Goal: Information Seeking & Learning: Learn about a topic

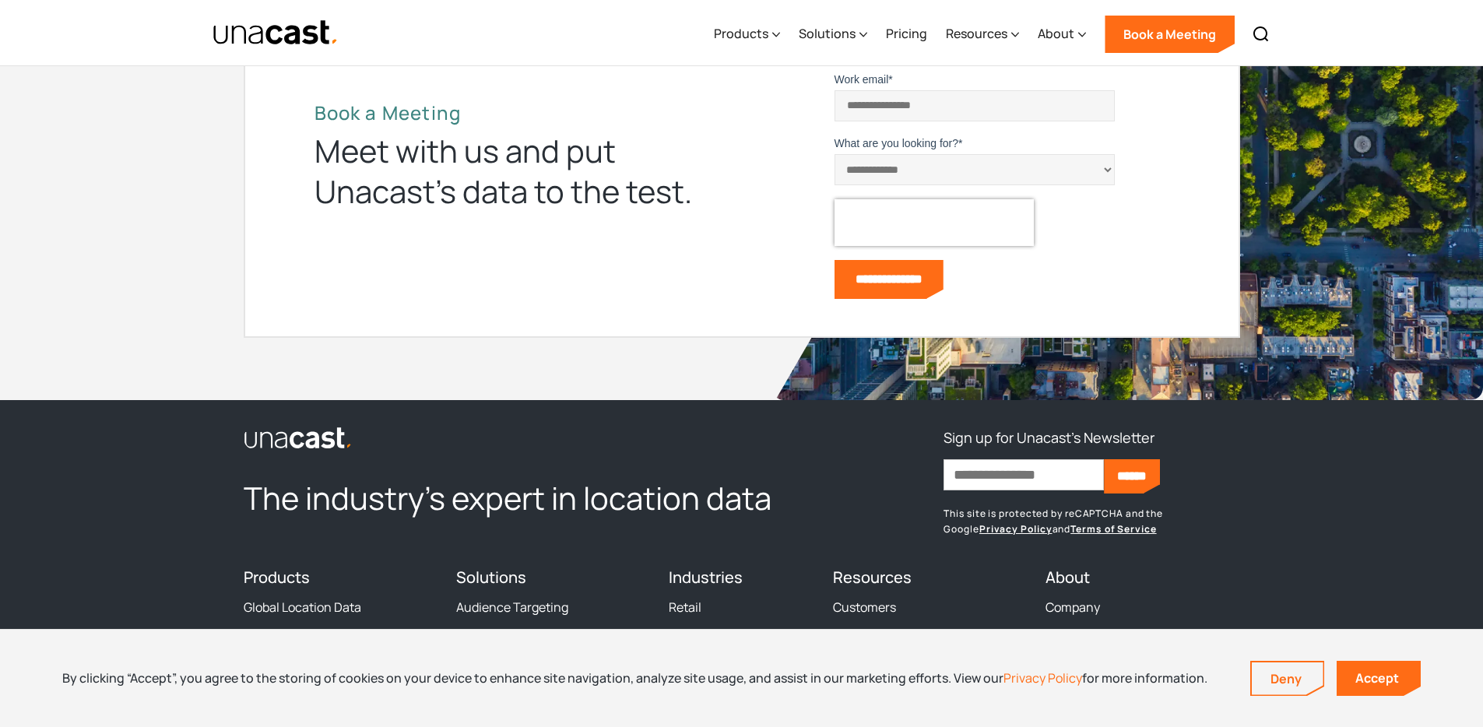
scroll to position [4747, 0]
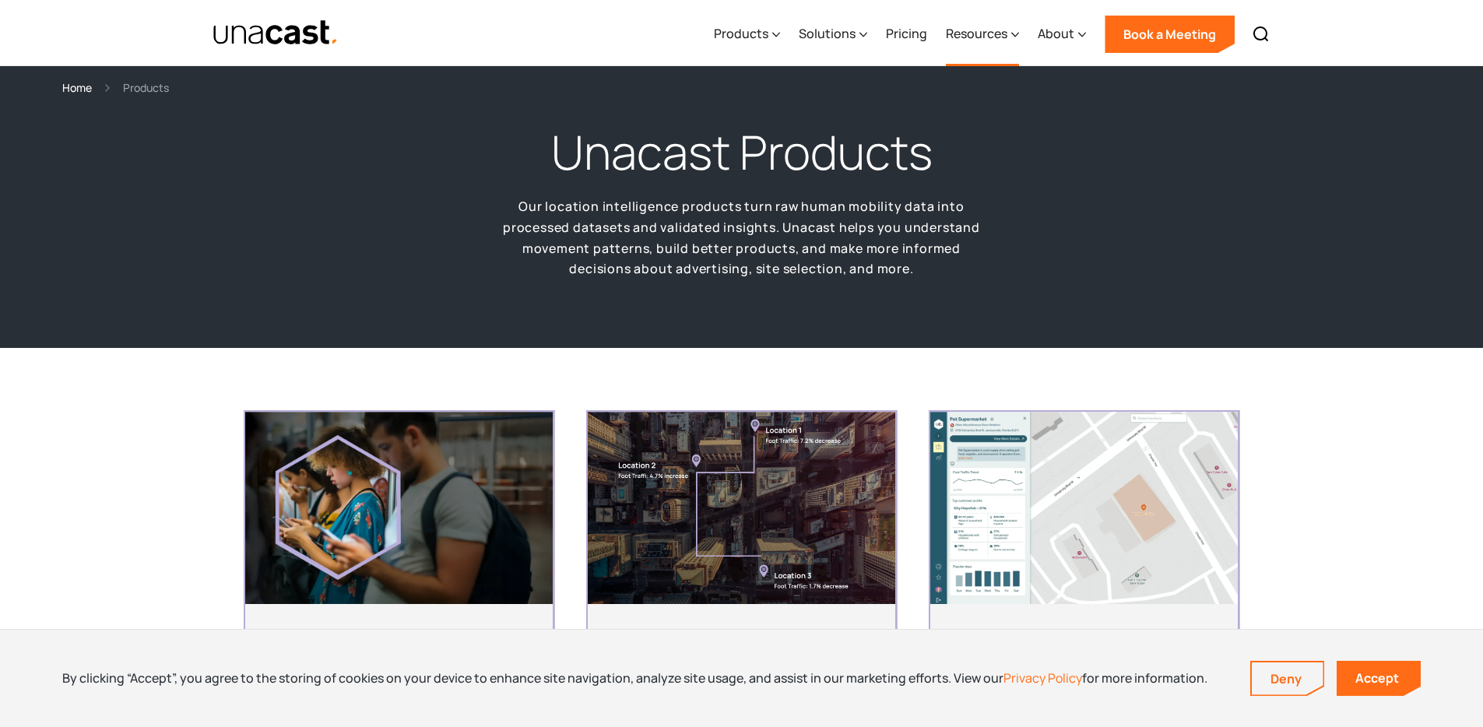
click at [1007, 38] on div "Resources" at bounding box center [976, 33] width 61 height 19
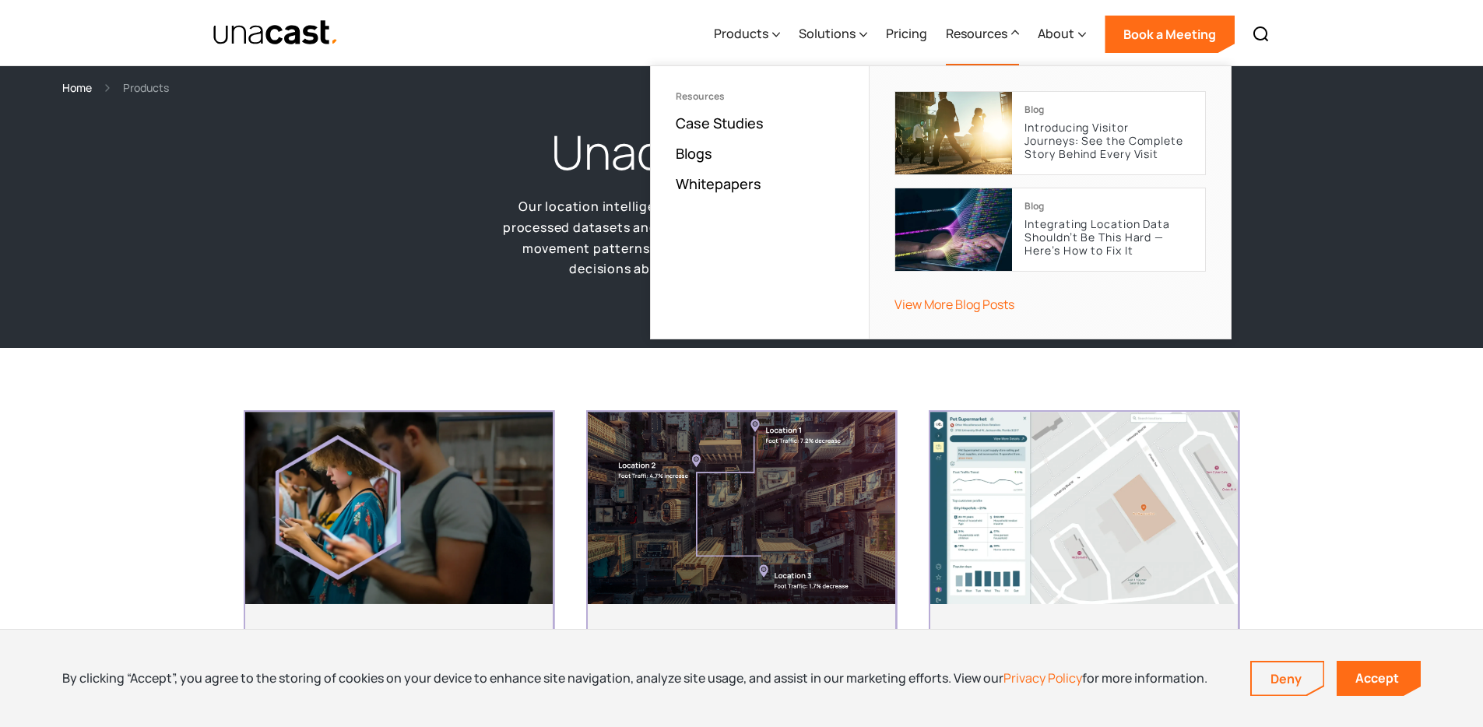
click at [992, 307] on link "View More Blog Posts" at bounding box center [954, 304] width 120 height 17
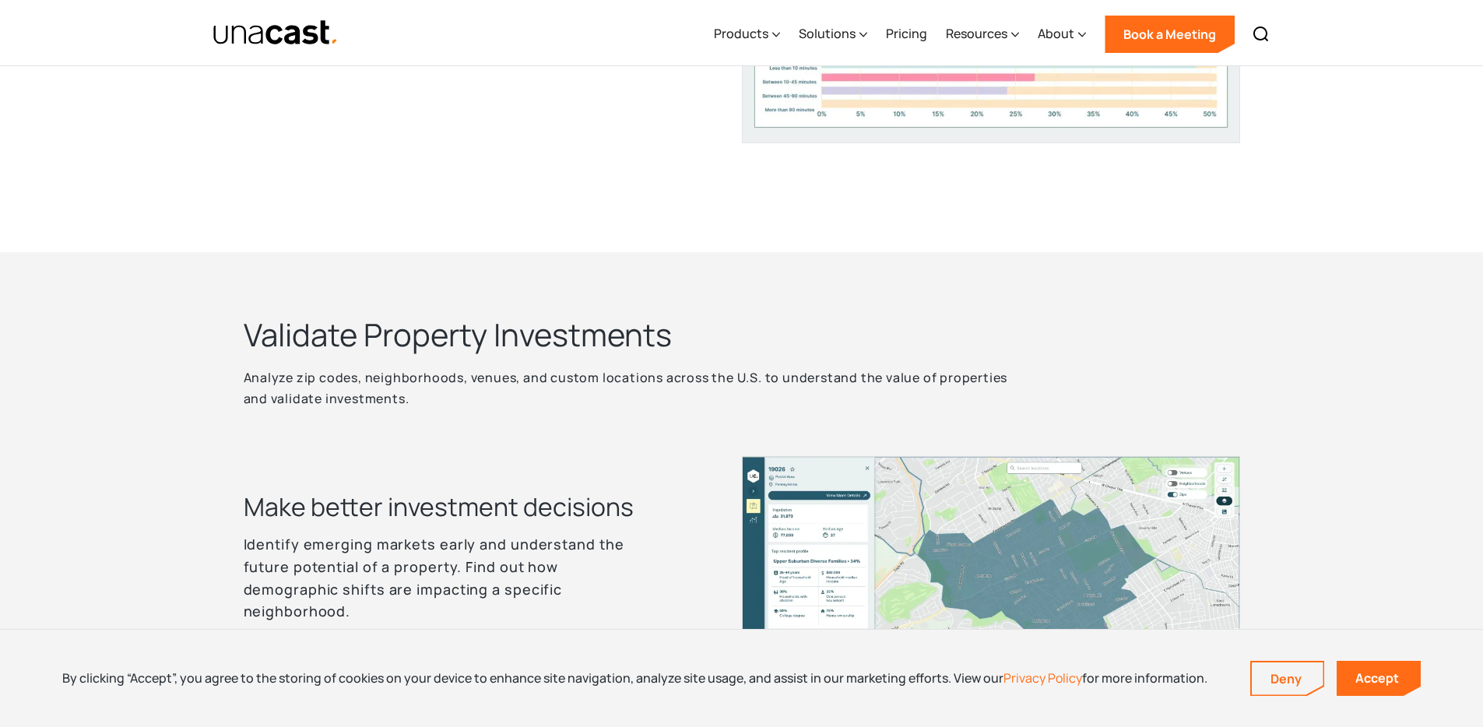
scroll to position [2451, 0]
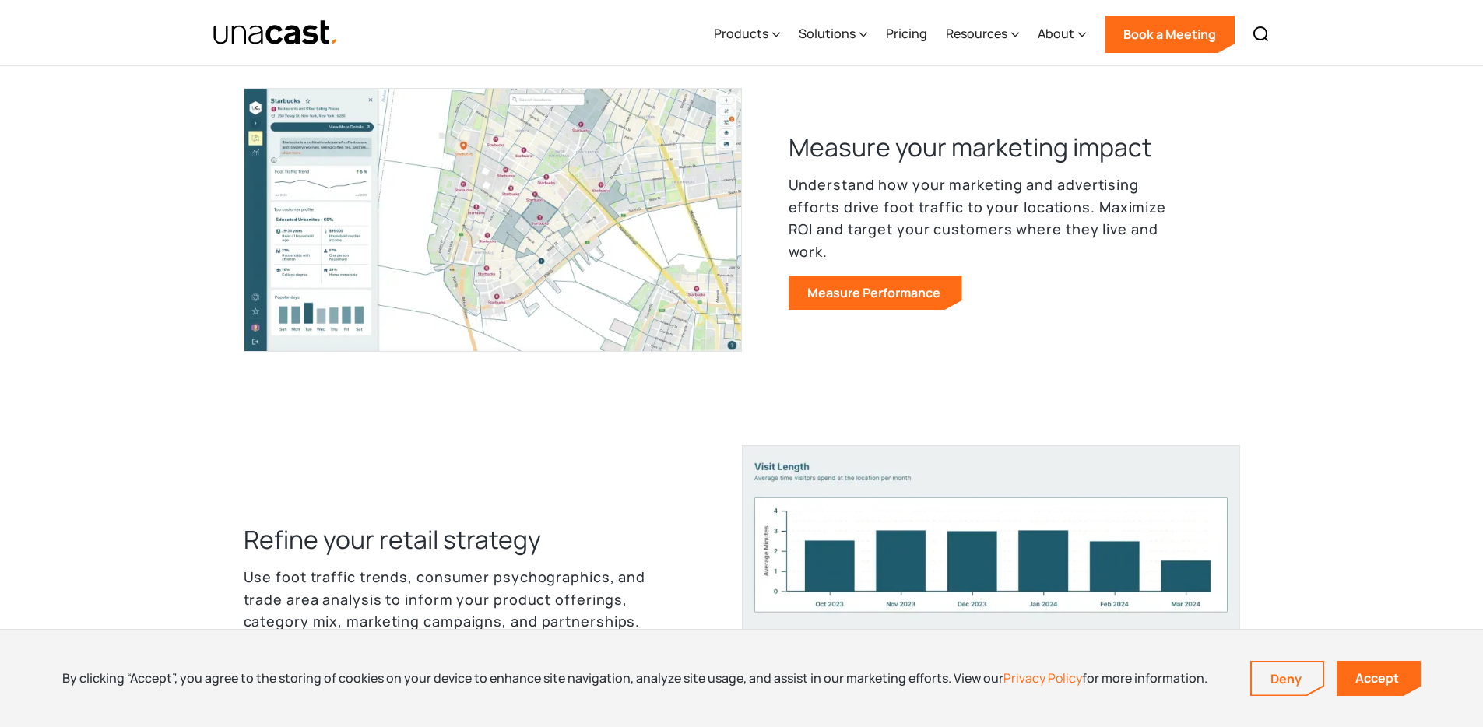
scroll to position [1220, 0]
